Goal: Transaction & Acquisition: Purchase product/service

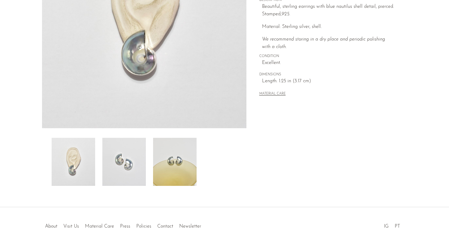
scroll to position [126, 0]
click at [114, 153] on img at bounding box center [124, 161] width 44 height 48
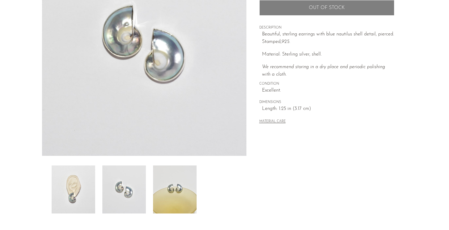
scroll to position [95, 0]
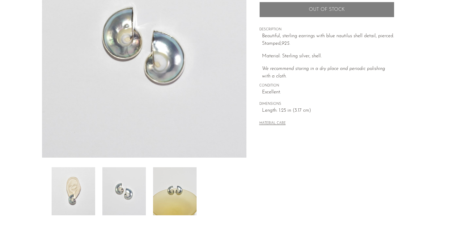
click at [173, 185] on img at bounding box center [175, 191] width 44 height 48
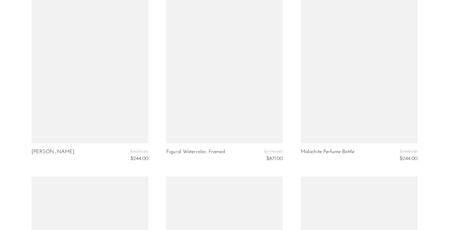
scroll to position [273, 0]
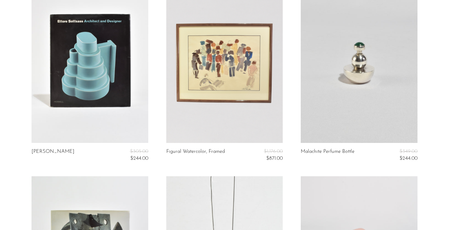
click at [87, 42] on link at bounding box center [90, 61] width 117 height 163
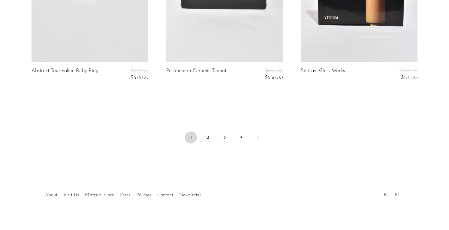
scroll to position [2327, 0]
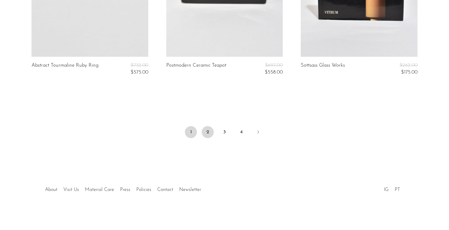
click at [209, 133] on link "2" at bounding box center [208, 132] width 12 height 12
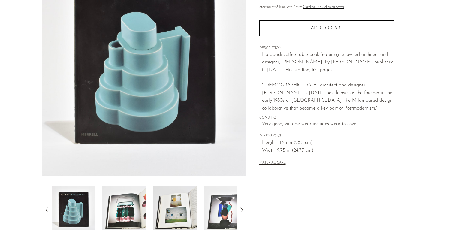
scroll to position [90, 0]
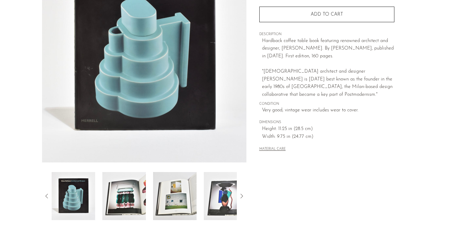
click at [126, 187] on img at bounding box center [124, 196] width 44 height 48
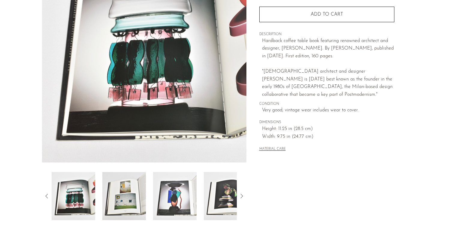
click at [126, 187] on img at bounding box center [124, 196] width 44 height 48
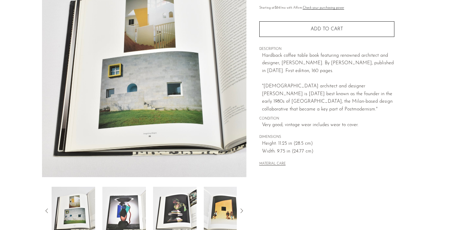
scroll to position [69, 0]
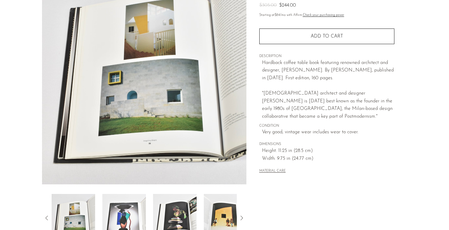
click at [140, 209] on img at bounding box center [124, 218] width 44 height 48
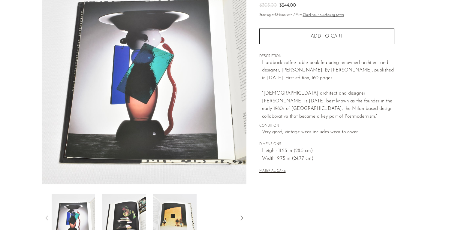
click at [140, 209] on img at bounding box center [124, 218] width 44 height 48
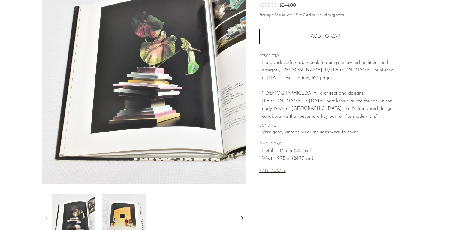
click at [140, 209] on img at bounding box center [124, 218] width 44 height 48
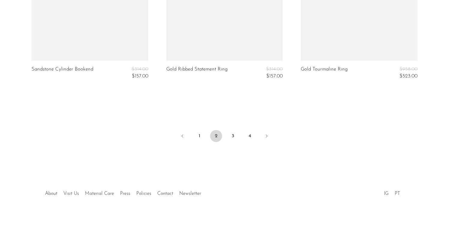
scroll to position [2326, 0]
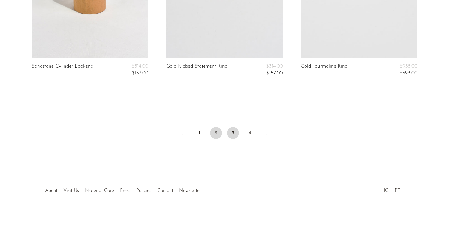
click at [230, 134] on link "3" at bounding box center [233, 133] width 12 height 12
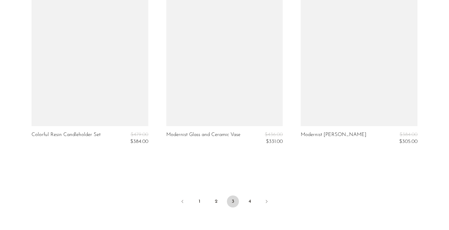
scroll to position [2259, 0]
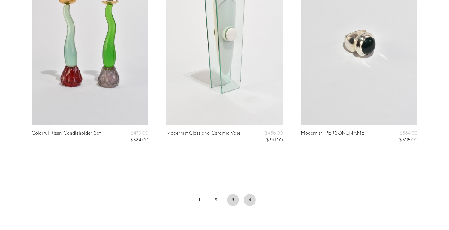
click at [250, 200] on link "4" at bounding box center [250, 200] width 12 height 12
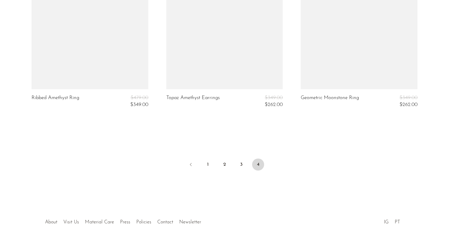
scroll to position [1511, 0]
